Goal: Task Accomplishment & Management: Complete application form

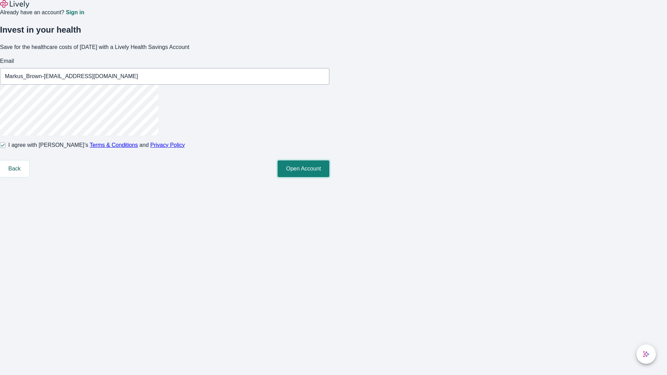
click at [329, 177] on button "Open Account" at bounding box center [303, 168] width 52 height 17
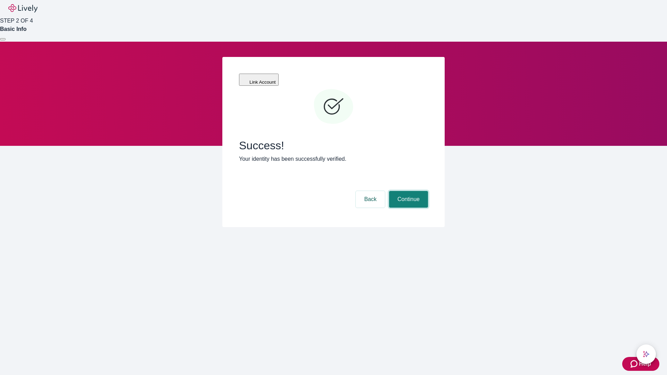
click at [407, 191] on button "Continue" at bounding box center [408, 199] width 39 height 17
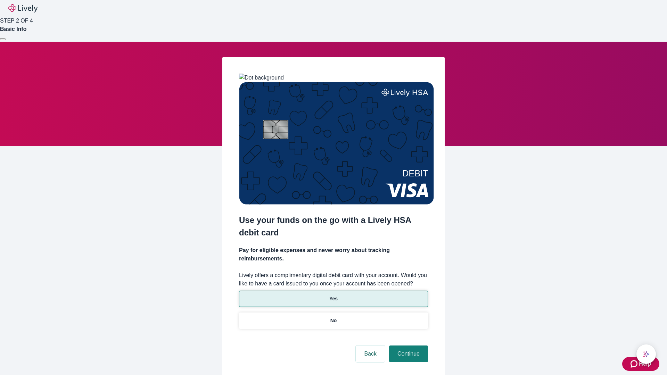
click at [333, 295] on p "Yes" at bounding box center [333, 298] width 8 height 7
click at [407, 346] on button "Continue" at bounding box center [408, 354] width 39 height 17
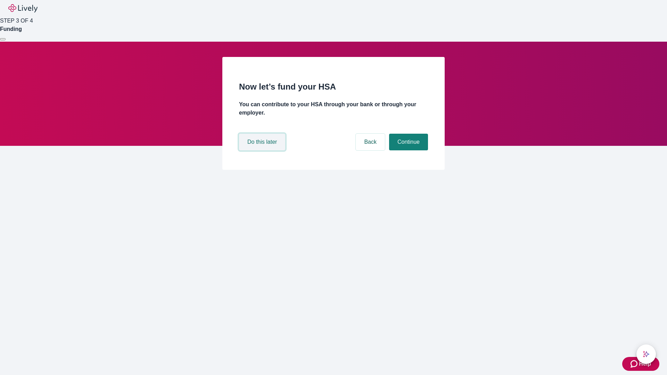
click at [263, 150] on button "Do this later" at bounding box center [262, 142] width 46 height 17
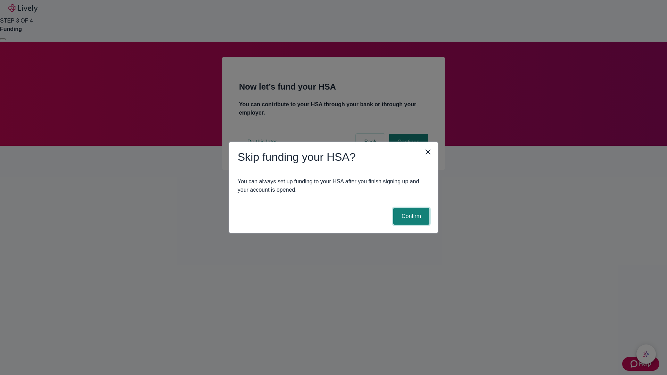
click at [410, 216] on button "Confirm" at bounding box center [411, 216] width 36 height 17
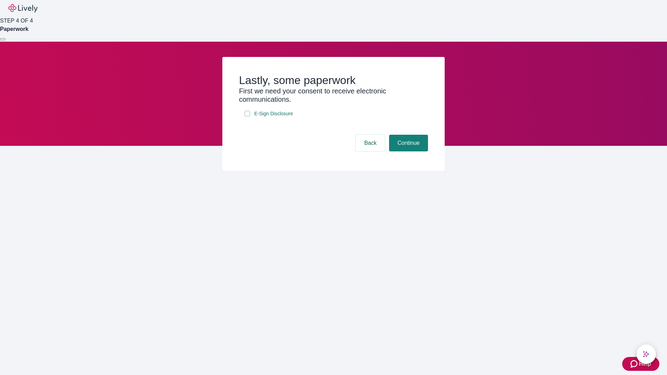
click at [247, 116] on input "E-Sign Disclosure" at bounding box center [247, 114] width 6 height 6
checkbox input "true"
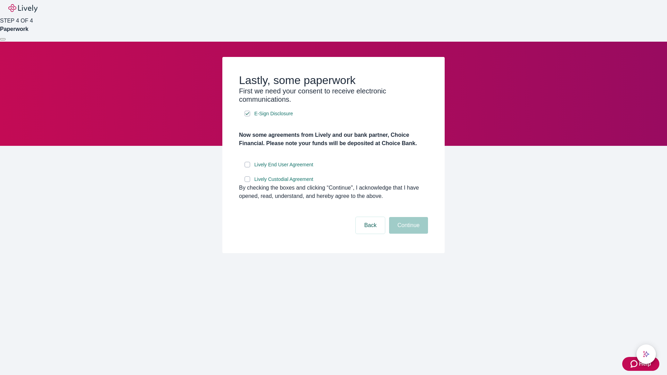
click at [247, 167] on input "Lively End User Agreement" at bounding box center [247, 165] width 6 height 6
checkbox input "true"
click at [247, 182] on input "Lively Custodial Agreement" at bounding box center [247, 179] width 6 height 6
checkbox input "true"
click at [407, 234] on button "Continue" at bounding box center [408, 225] width 39 height 17
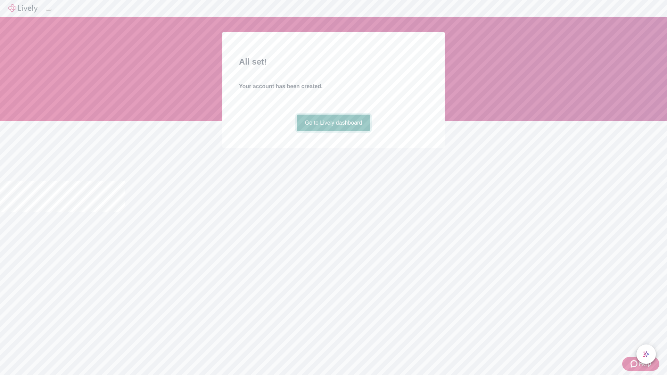
click at [333, 131] on link "Go to Lively dashboard" at bounding box center [334, 123] width 74 height 17
